Goal: Transaction & Acquisition: Purchase product/service

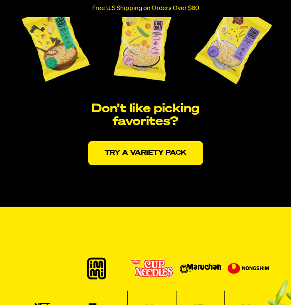
scroll to position [1559, 0]
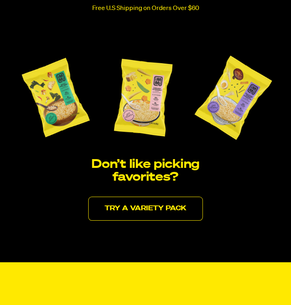
click at [122, 201] on link "Try a variety pack" at bounding box center [145, 209] width 115 height 24
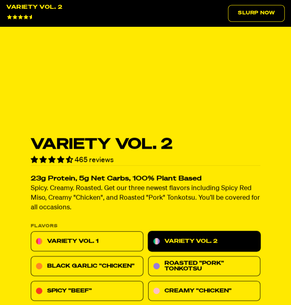
scroll to position [400, 0]
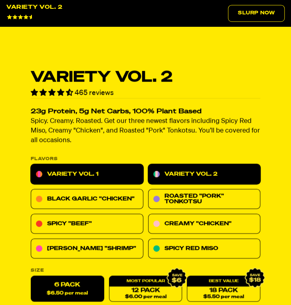
click at [96, 173] on link "Variety Vol. 1" at bounding box center [87, 174] width 113 height 20
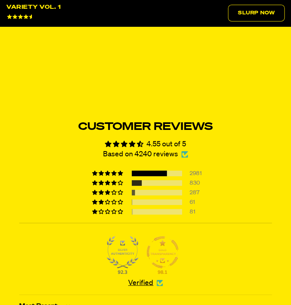
scroll to position [3252, 0]
